Goal: Information Seeking & Learning: Learn about a topic

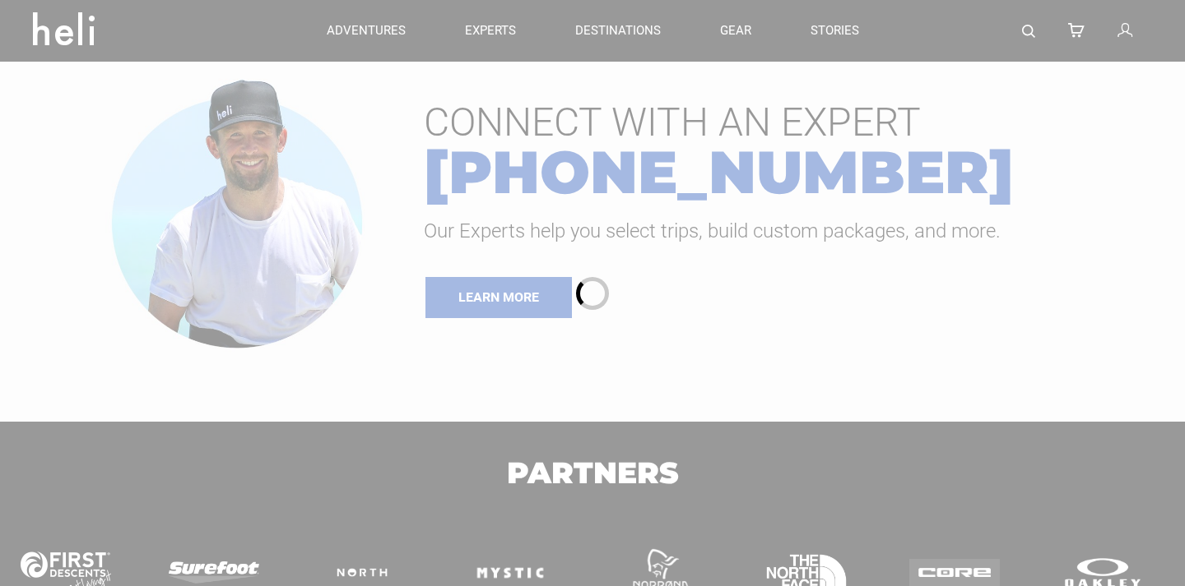
type input "Heli Skiing"
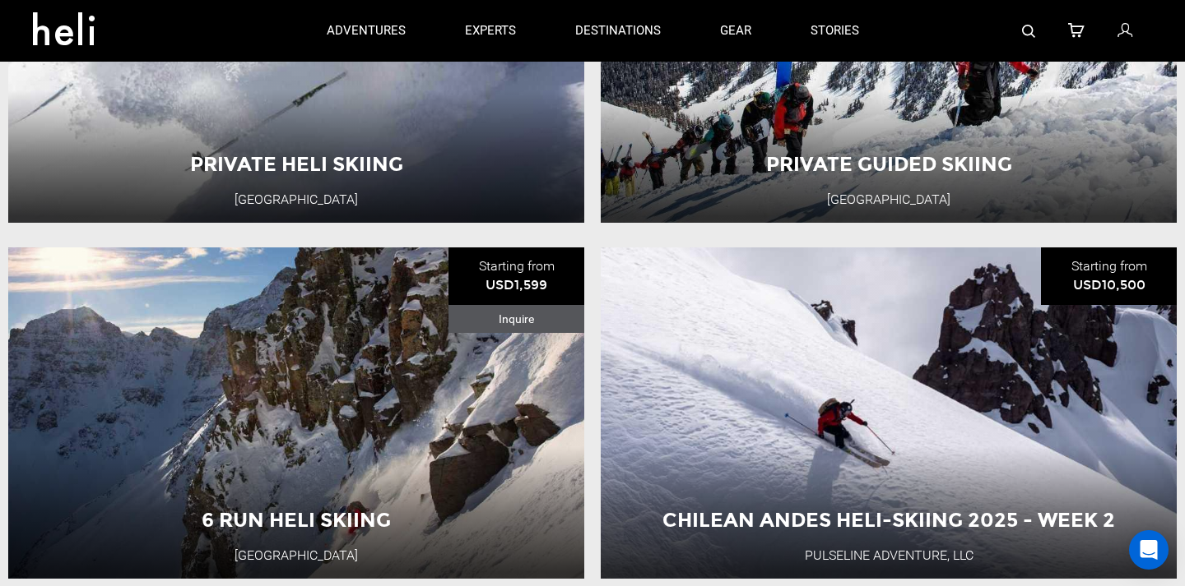
scroll to position [735, 0]
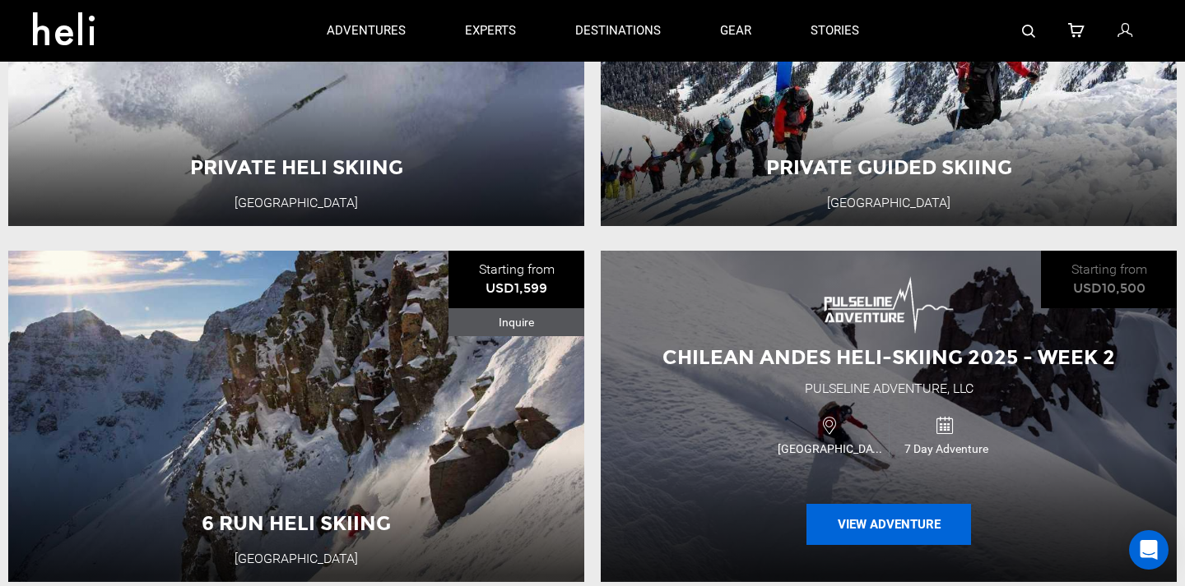
click at [860, 524] on button "View Adventure" at bounding box center [888, 524] width 165 height 41
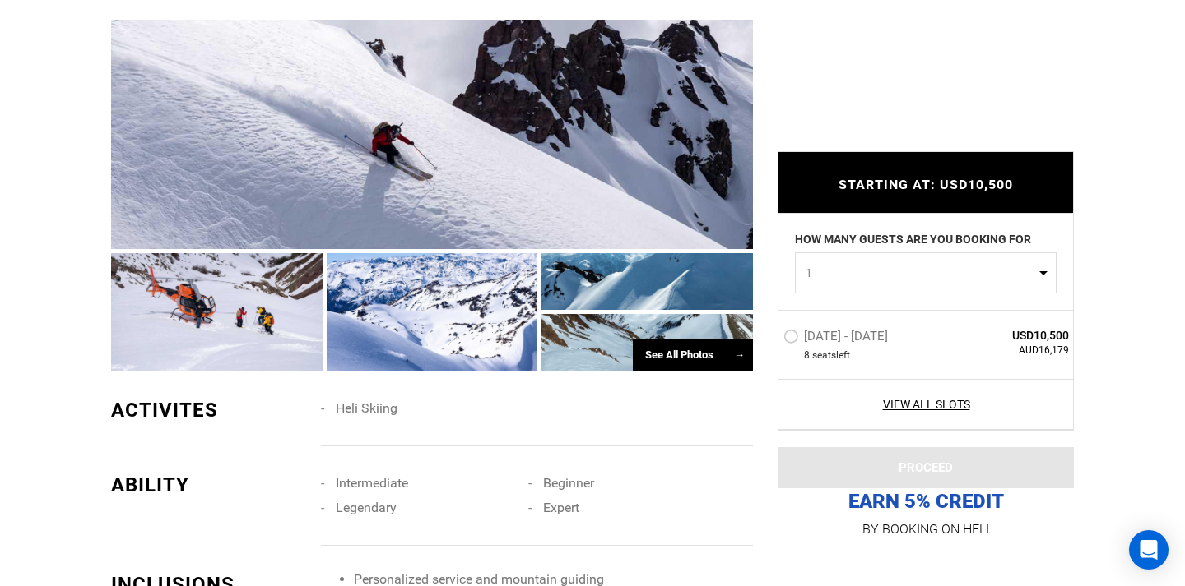
scroll to position [1101, 0]
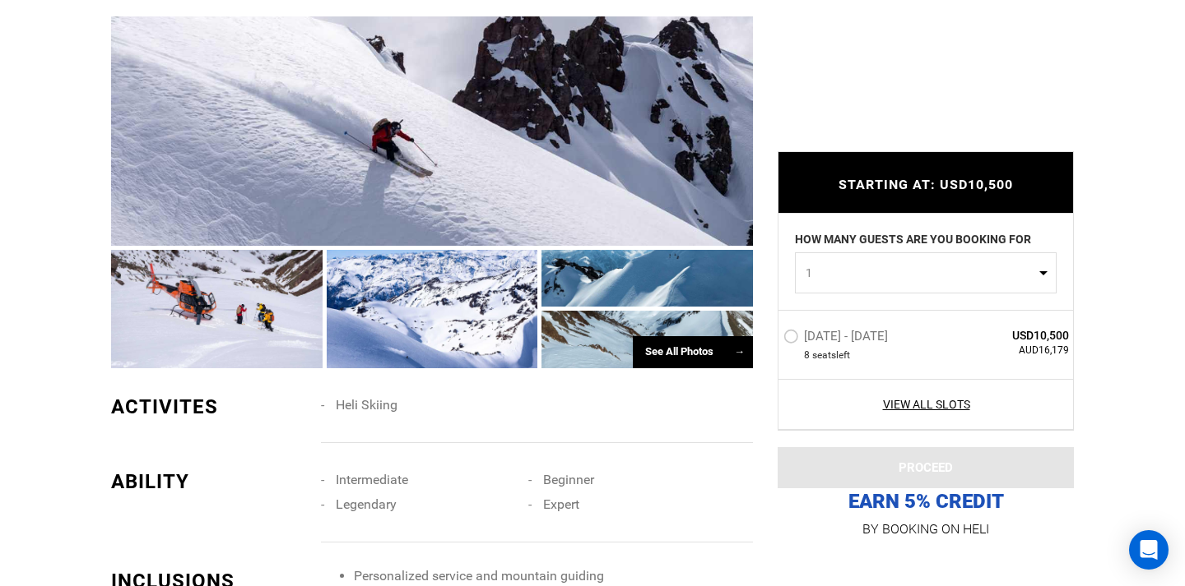
click at [680, 346] on div "See All Photos →" at bounding box center [693, 352] width 120 height 32
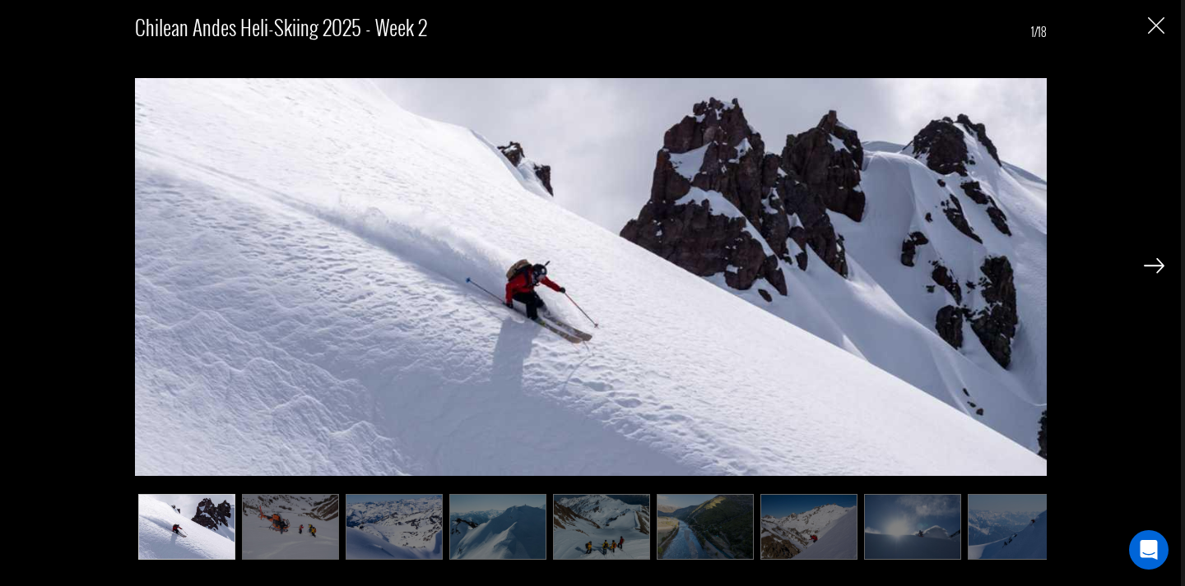
click at [304, 502] on img at bounding box center [290, 527] width 97 height 66
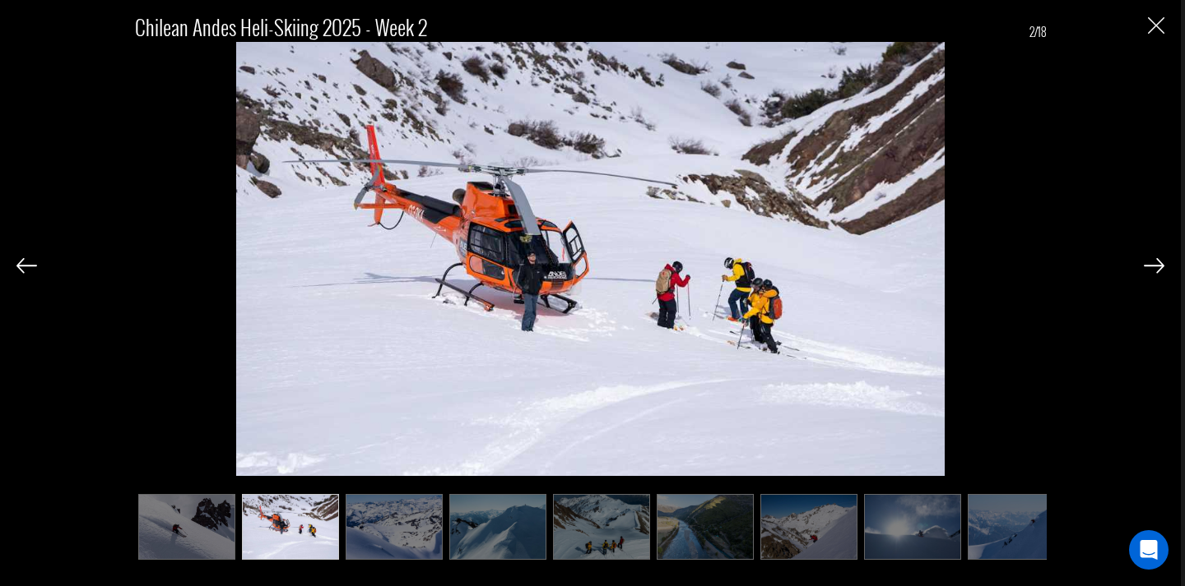
click at [1153, 269] on img at bounding box center [1153, 265] width 21 height 15
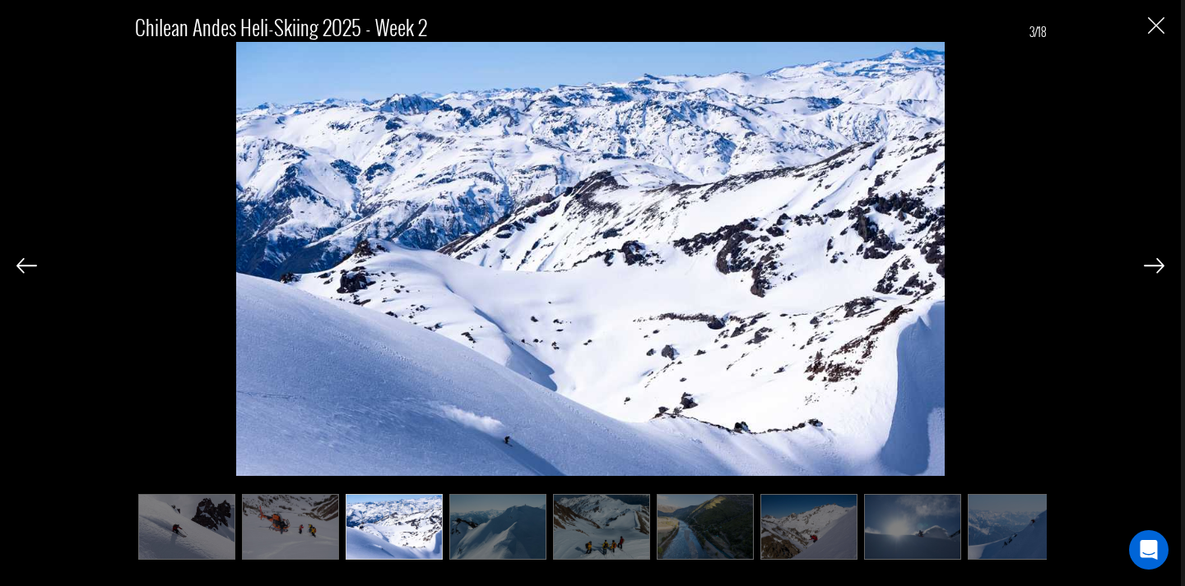
click at [1153, 269] on img at bounding box center [1153, 265] width 21 height 15
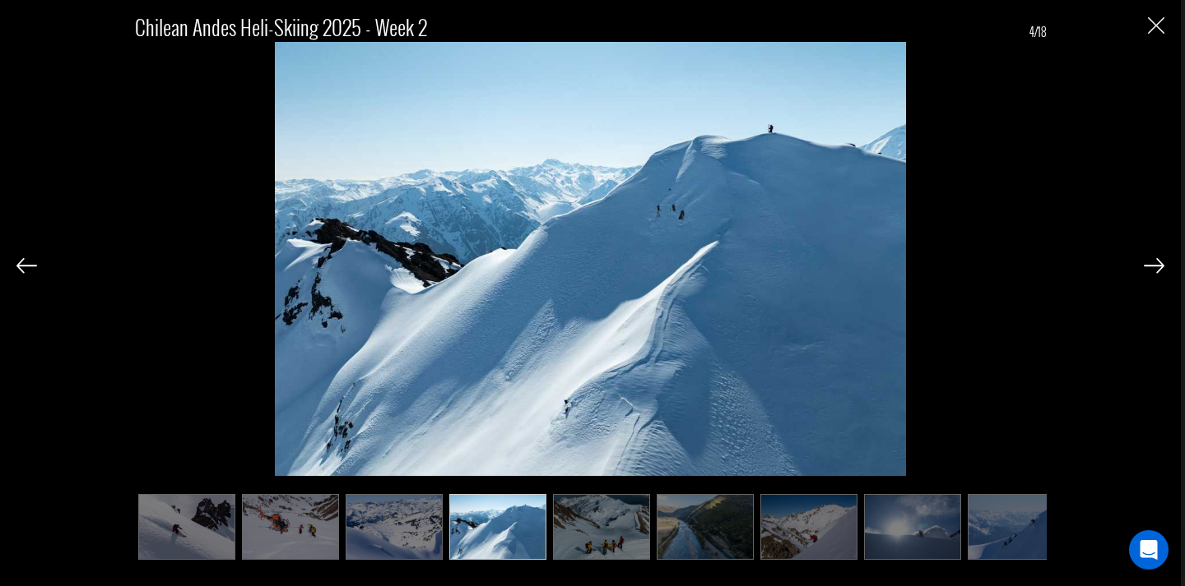
click at [1153, 269] on img at bounding box center [1153, 265] width 21 height 15
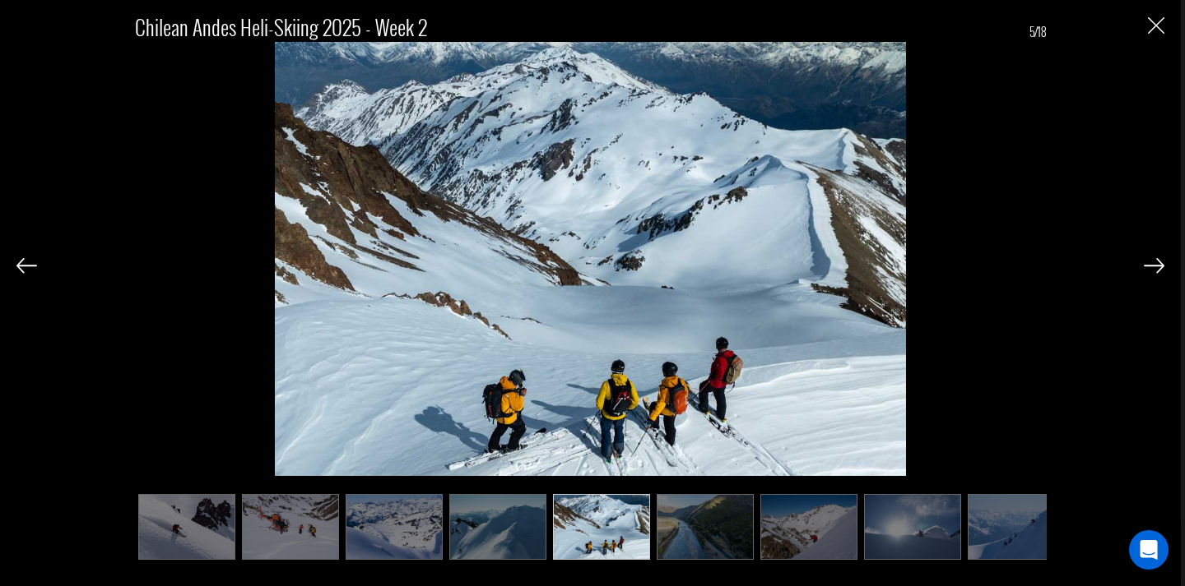
click at [1153, 269] on img at bounding box center [1153, 265] width 21 height 15
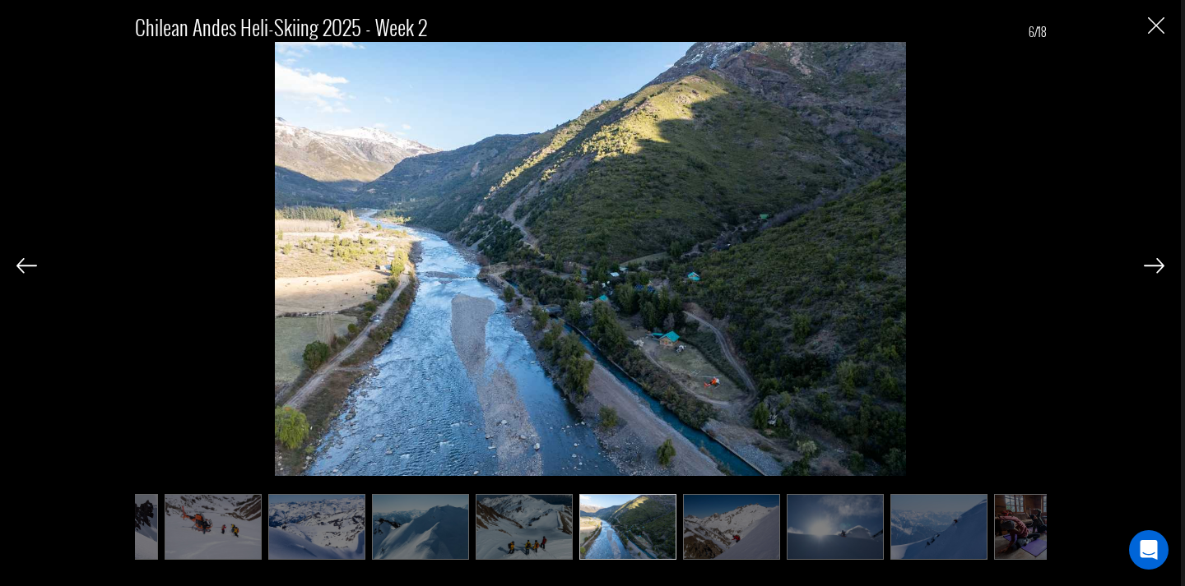
scroll to position [0, 82]
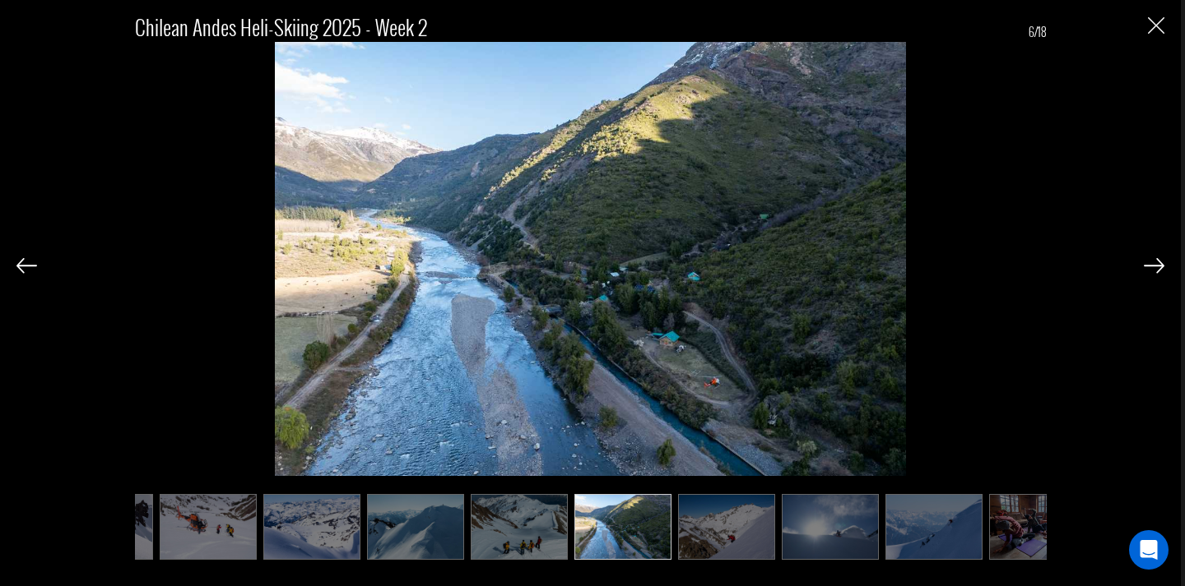
click at [1153, 269] on img at bounding box center [1153, 265] width 21 height 15
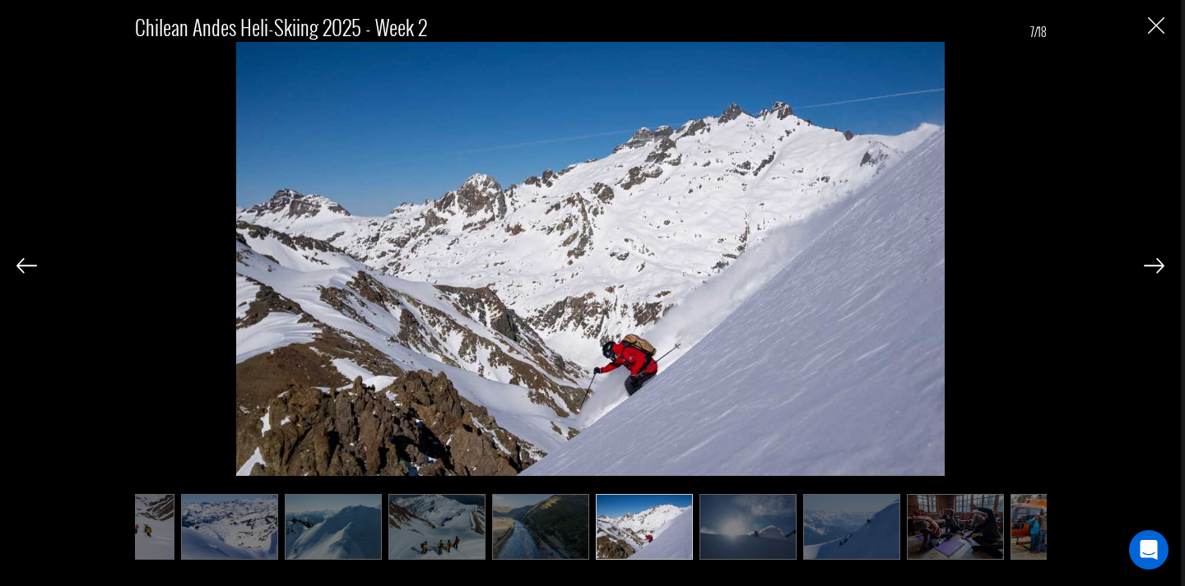
click at [1153, 269] on img at bounding box center [1153, 265] width 21 height 15
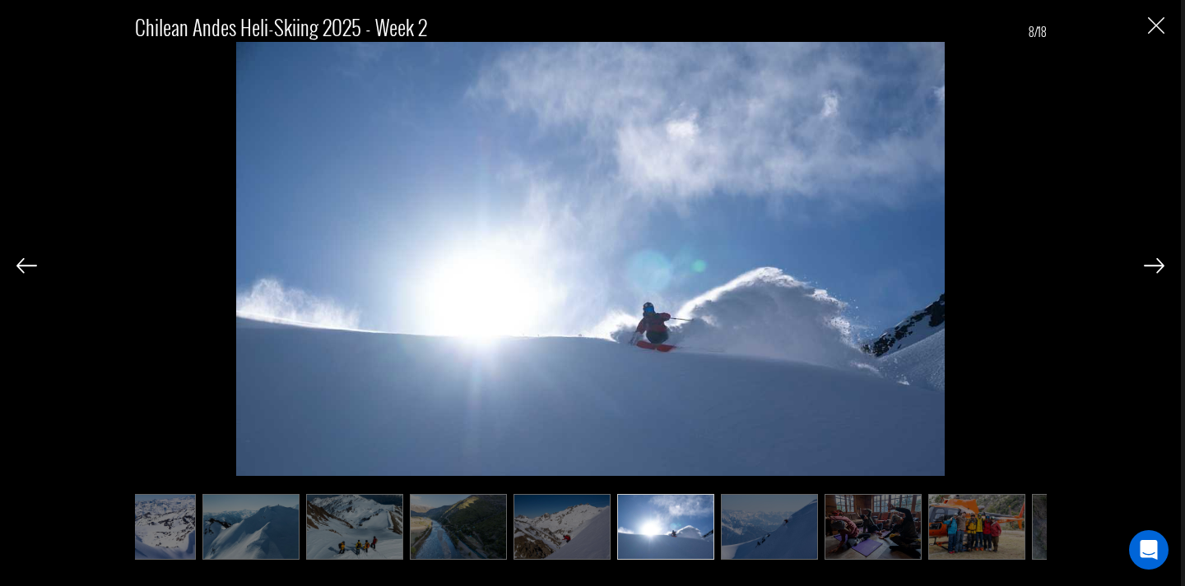
click at [1153, 269] on img at bounding box center [1153, 265] width 21 height 15
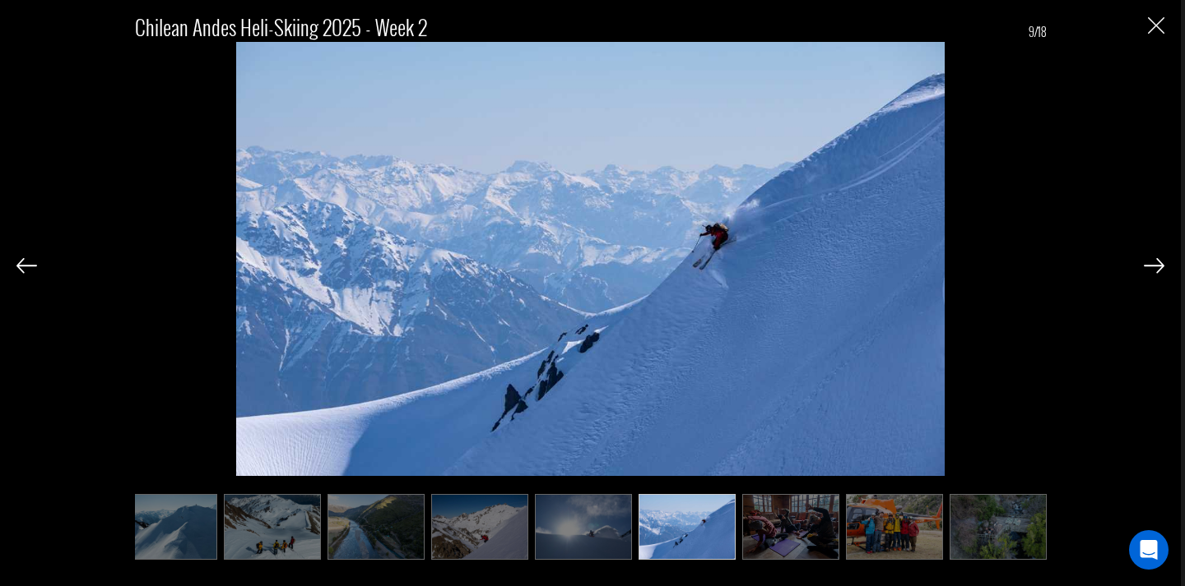
click at [1153, 269] on img at bounding box center [1153, 265] width 21 height 15
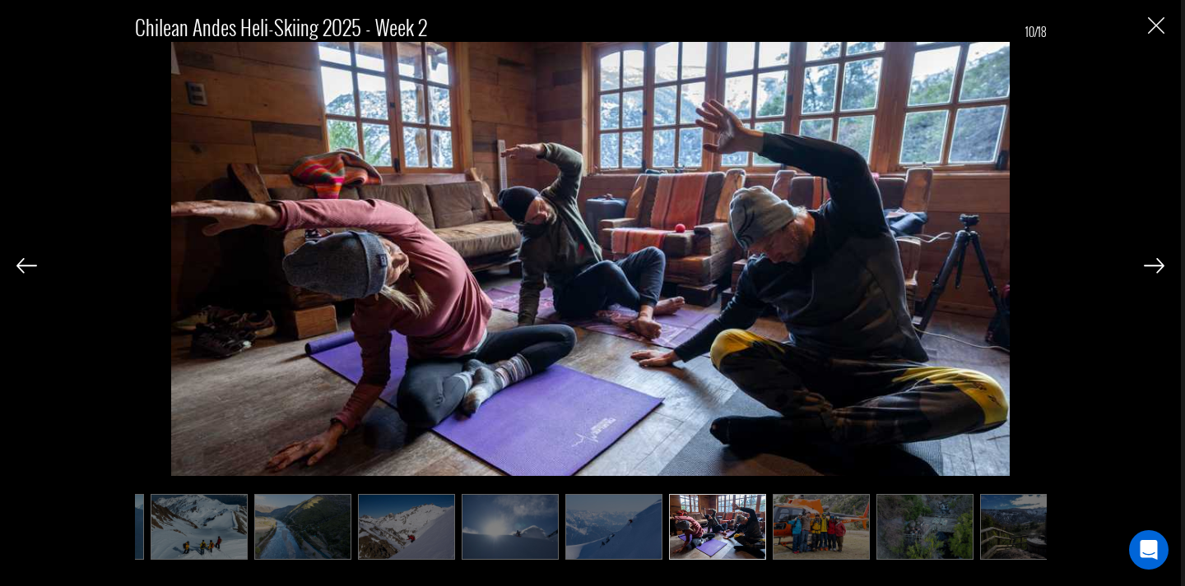
scroll to position [0, 411]
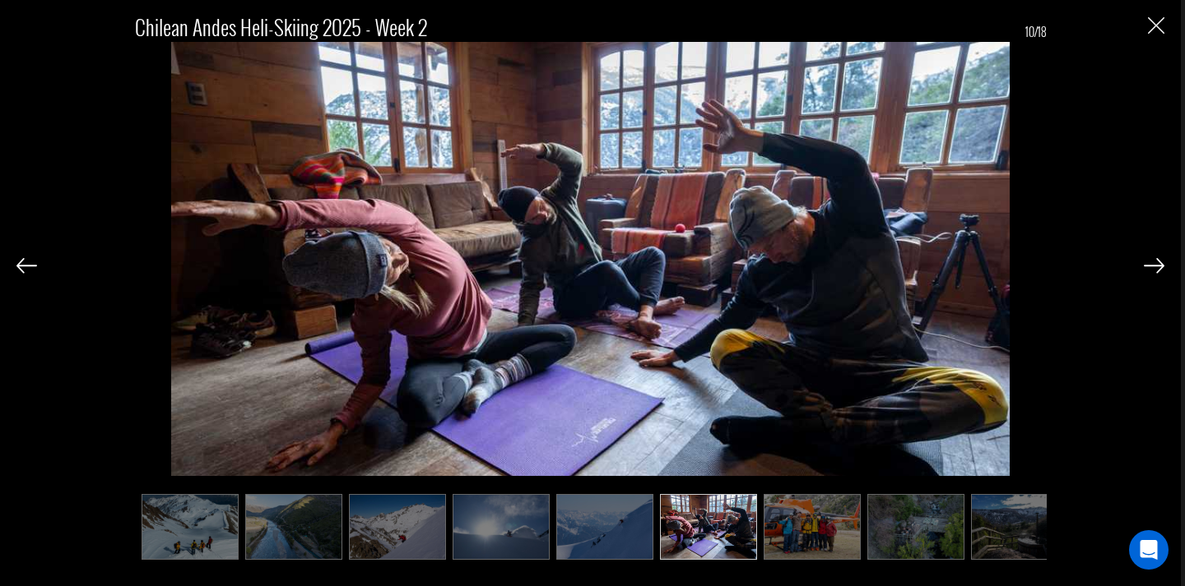
click at [1153, 269] on img at bounding box center [1153, 265] width 21 height 15
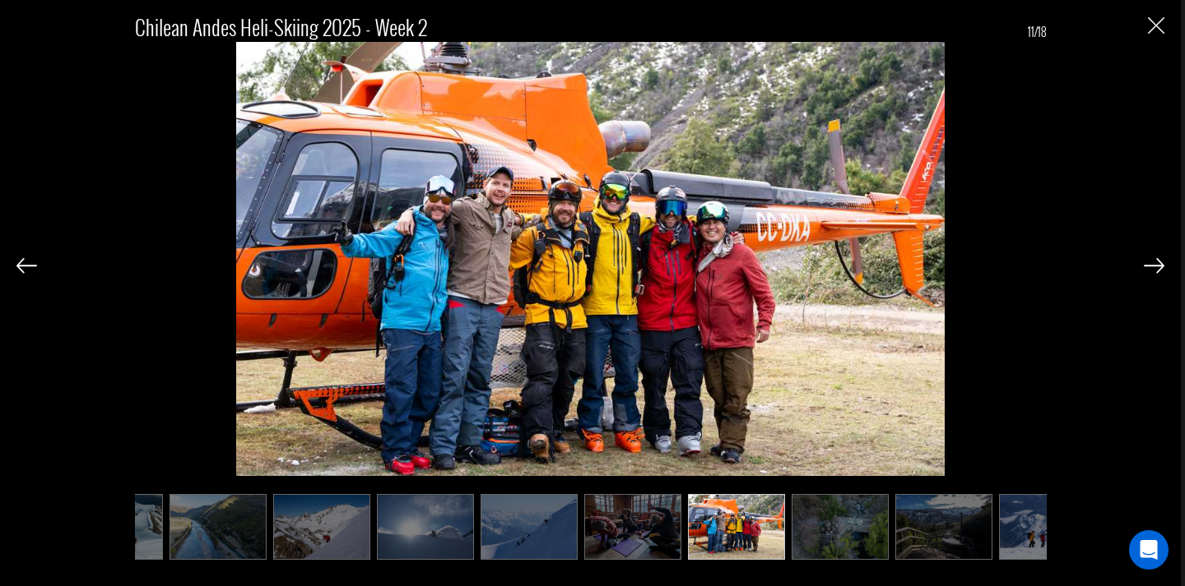
scroll to position [0, 494]
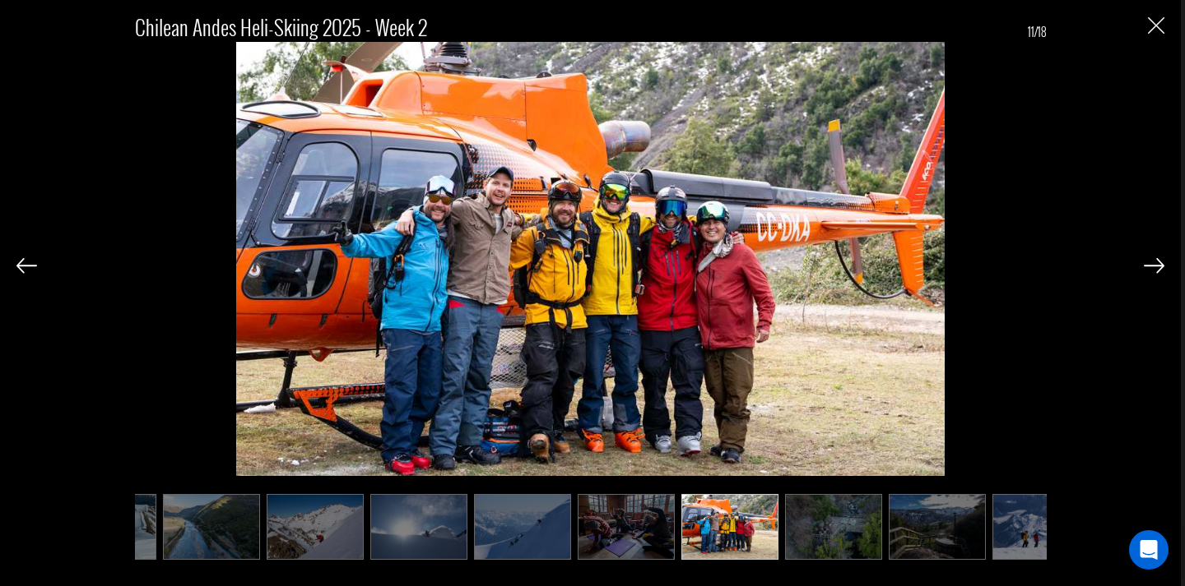
click at [1153, 269] on img at bounding box center [1153, 265] width 21 height 15
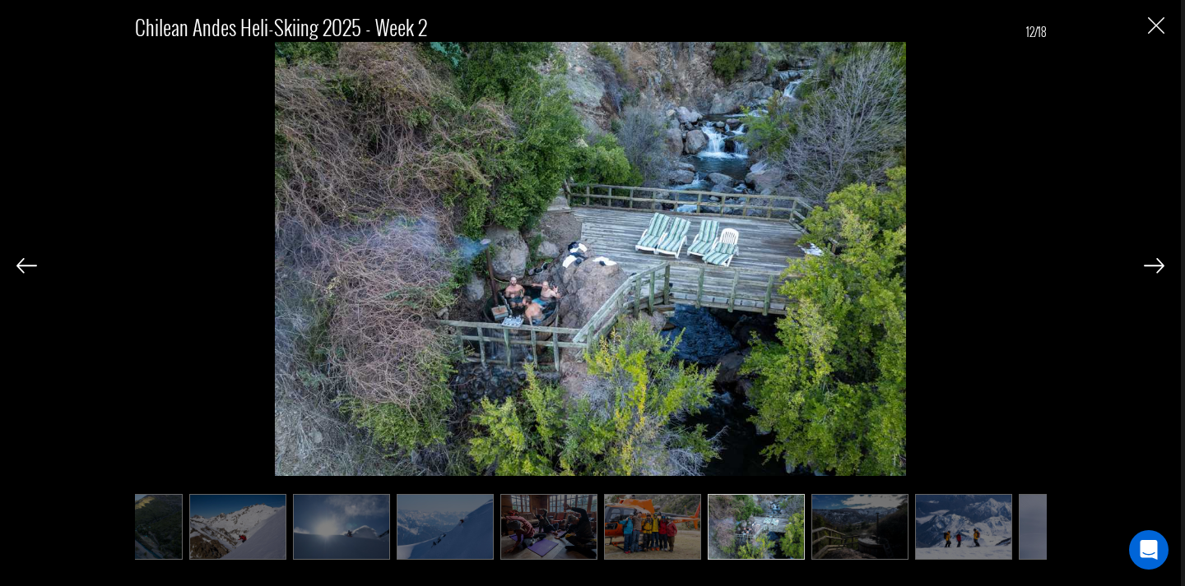
scroll to position [0, 576]
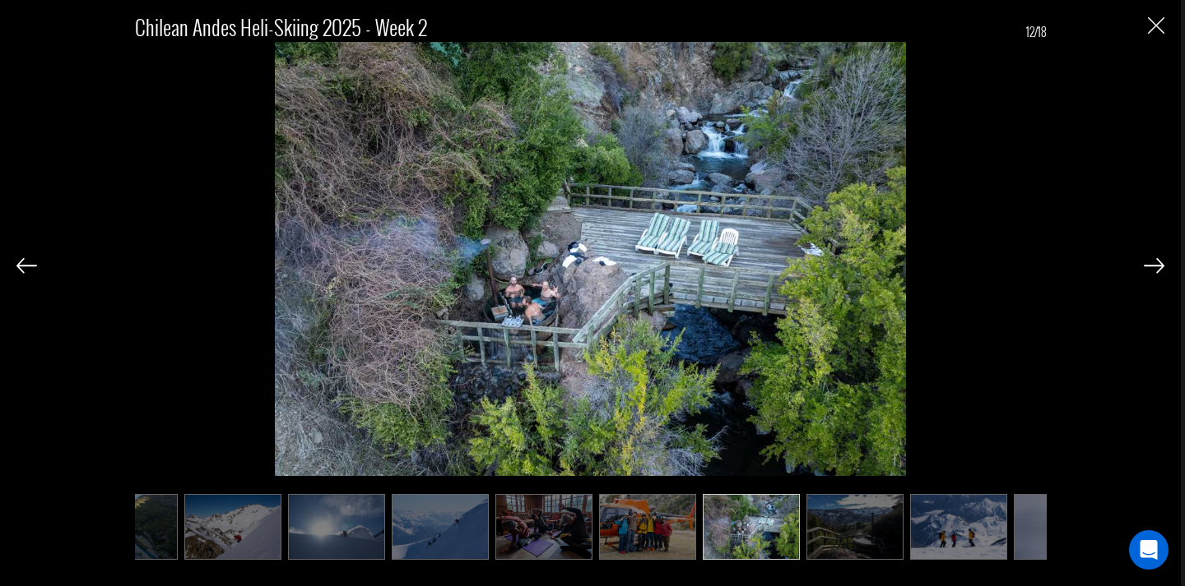
click at [1153, 269] on img at bounding box center [1153, 265] width 21 height 15
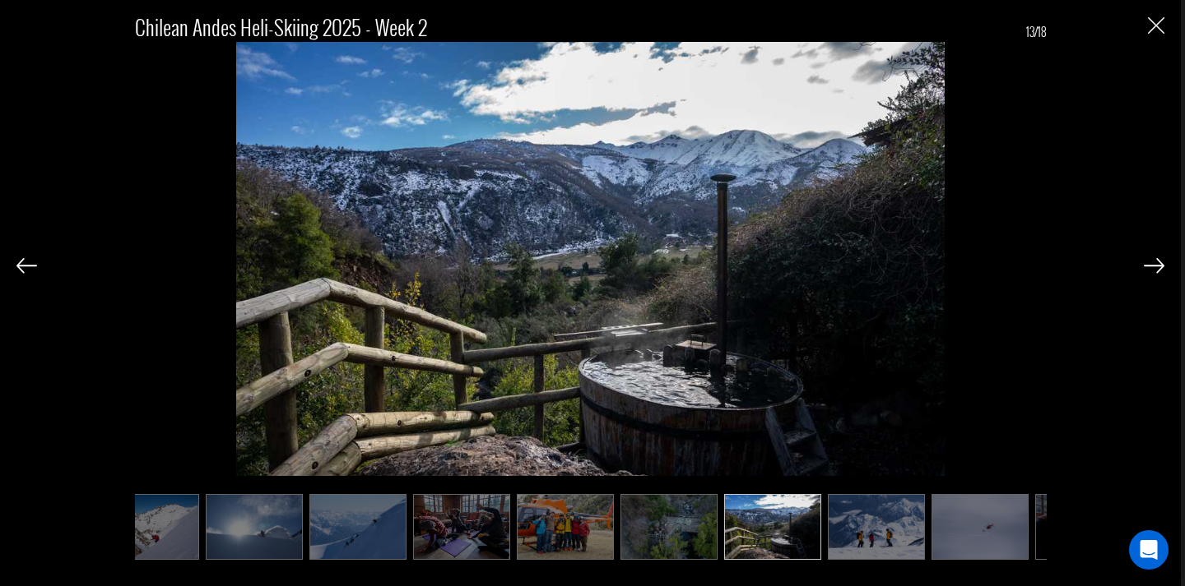
click at [1153, 269] on img at bounding box center [1153, 265] width 21 height 15
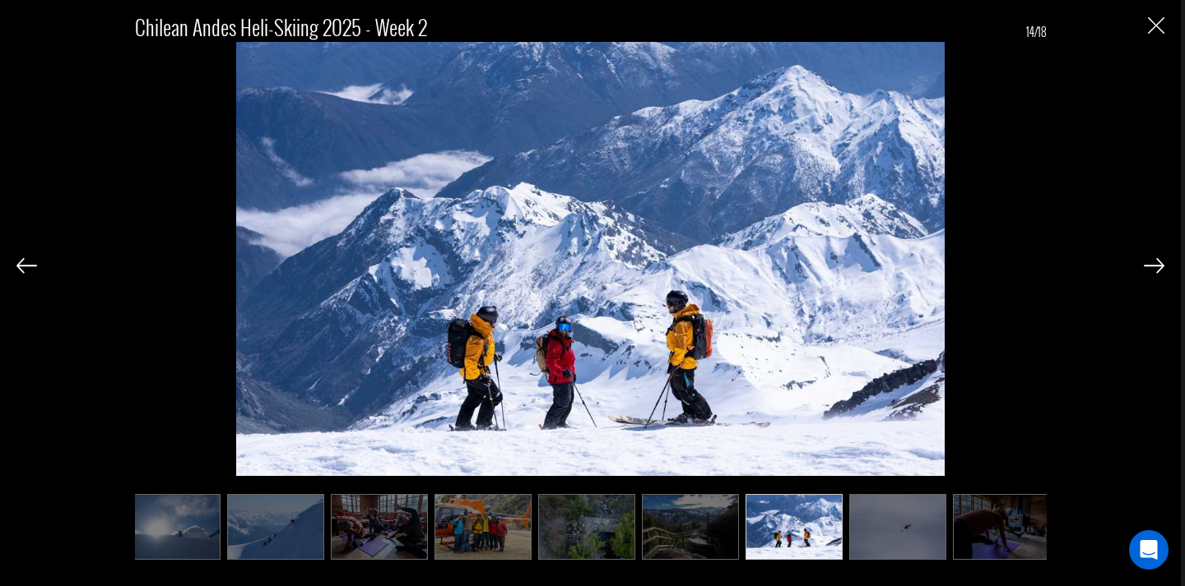
click at [1153, 269] on img at bounding box center [1153, 265] width 21 height 15
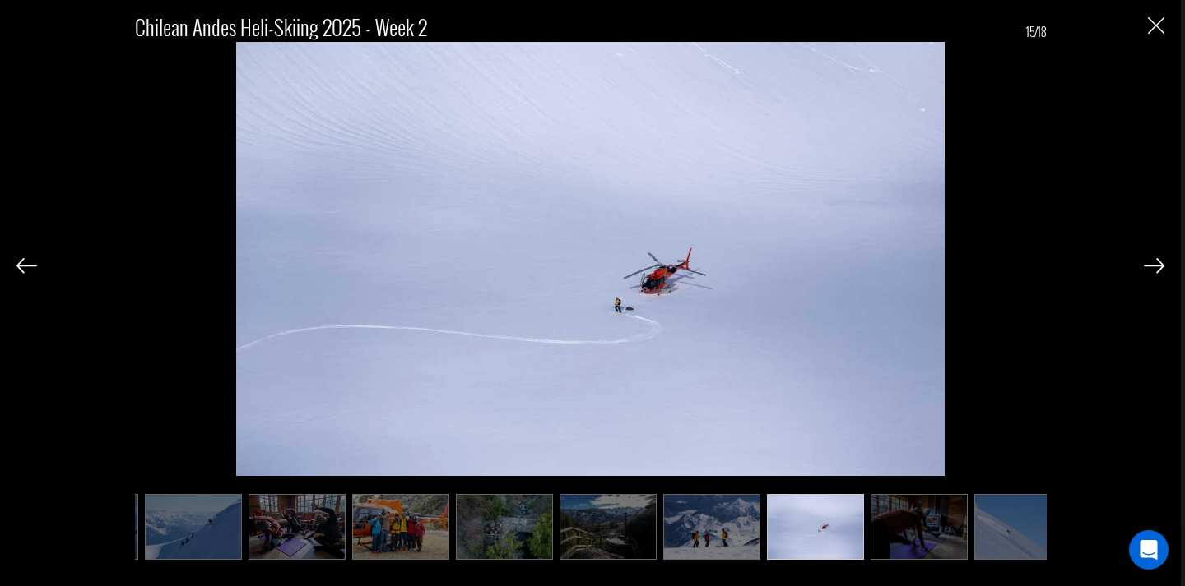
click at [1153, 269] on img at bounding box center [1153, 265] width 21 height 15
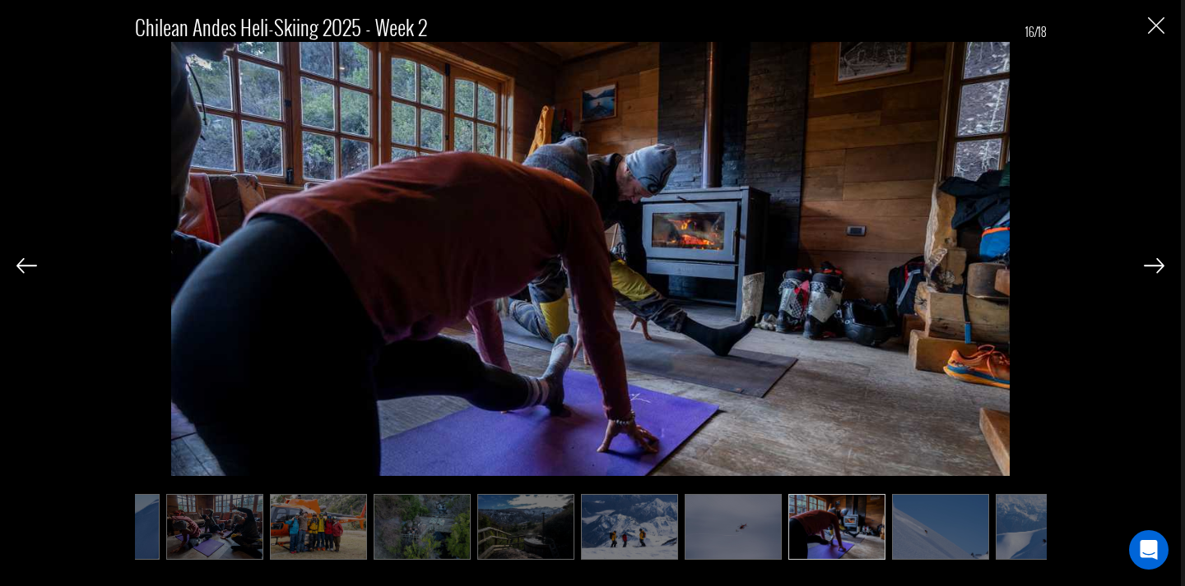
click at [1153, 269] on img at bounding box center [1153, 265] width 21 height 15
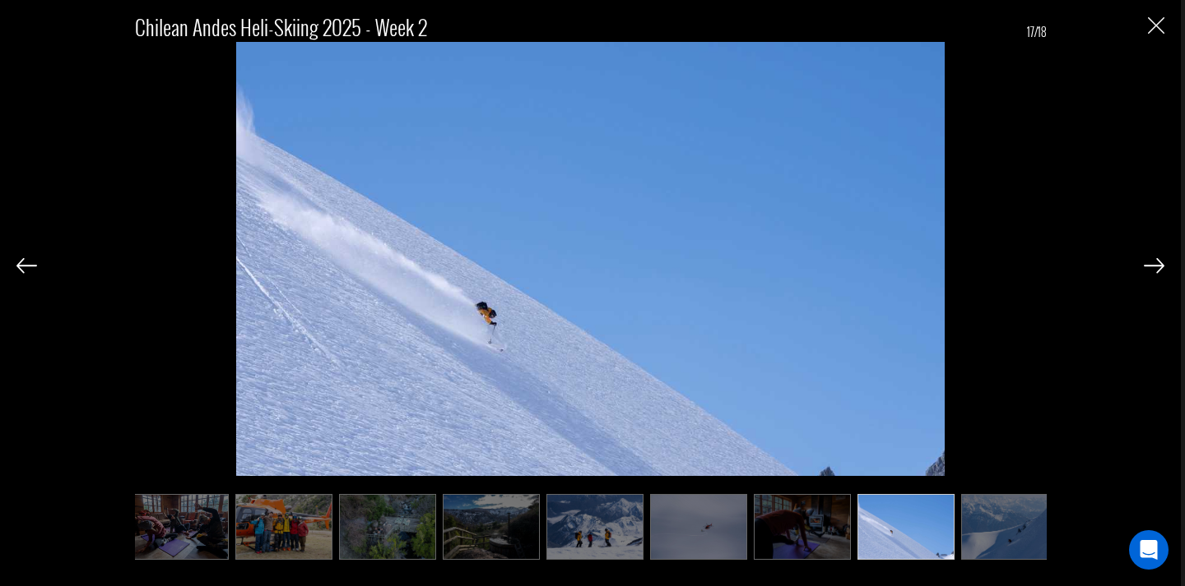
scroll to position [0, 954]
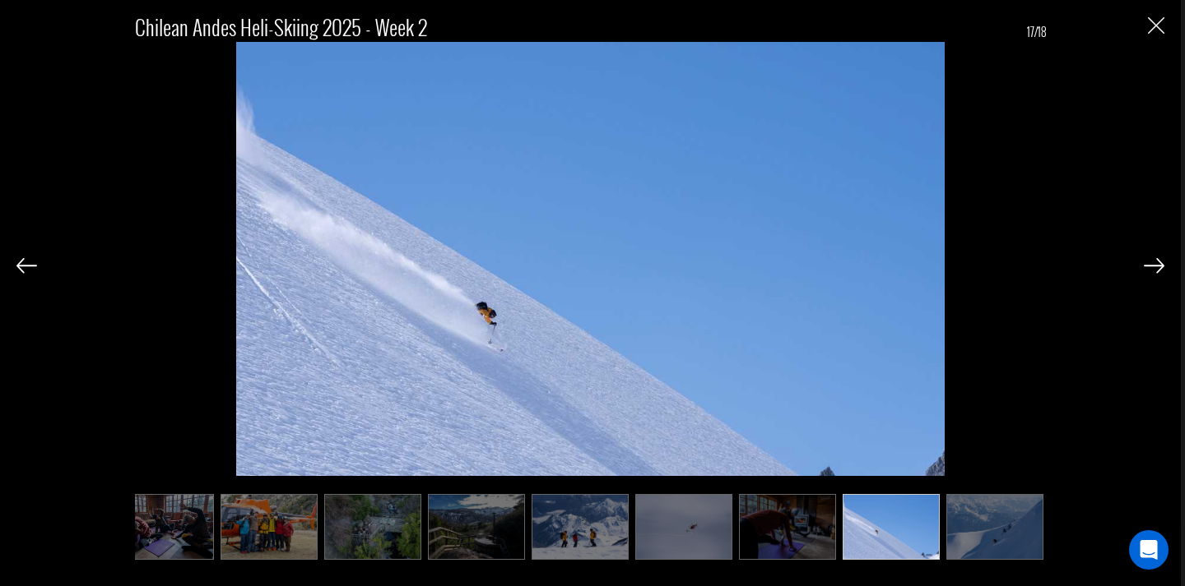
click at [1153, 269] on img at bounding box center [1153, 265] width 21 height 15
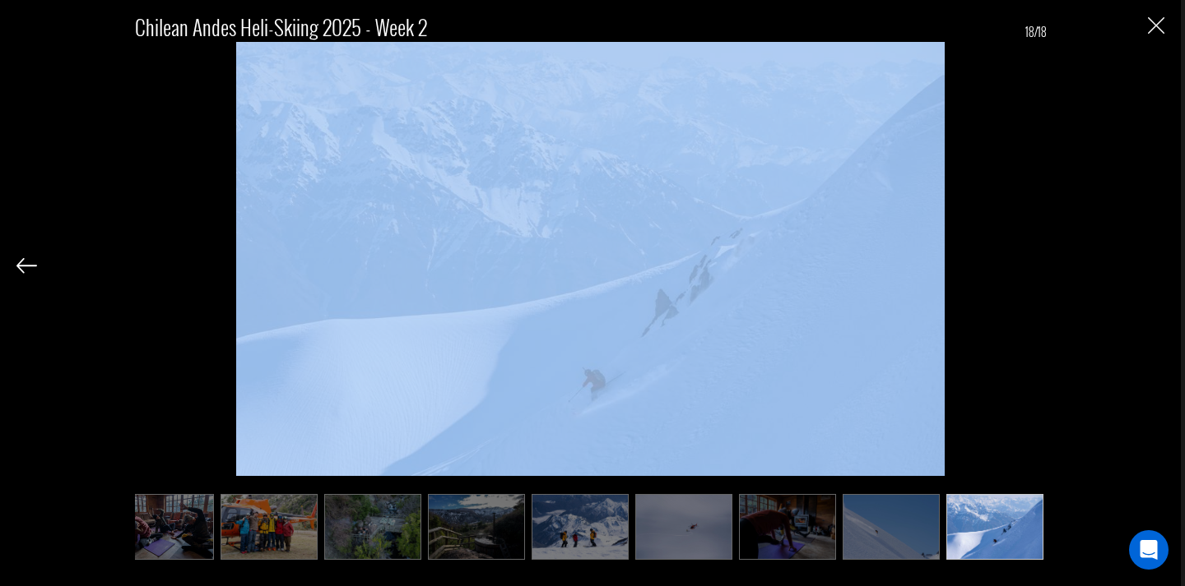
click at [1153, 269] on div "Chilean Andes Heli-Skiing 2025 - Week 2 18/18" at bounding box center [589, 278] width 1147 height 557
